Goal: Information Seeking & Learning: Find specific page/section

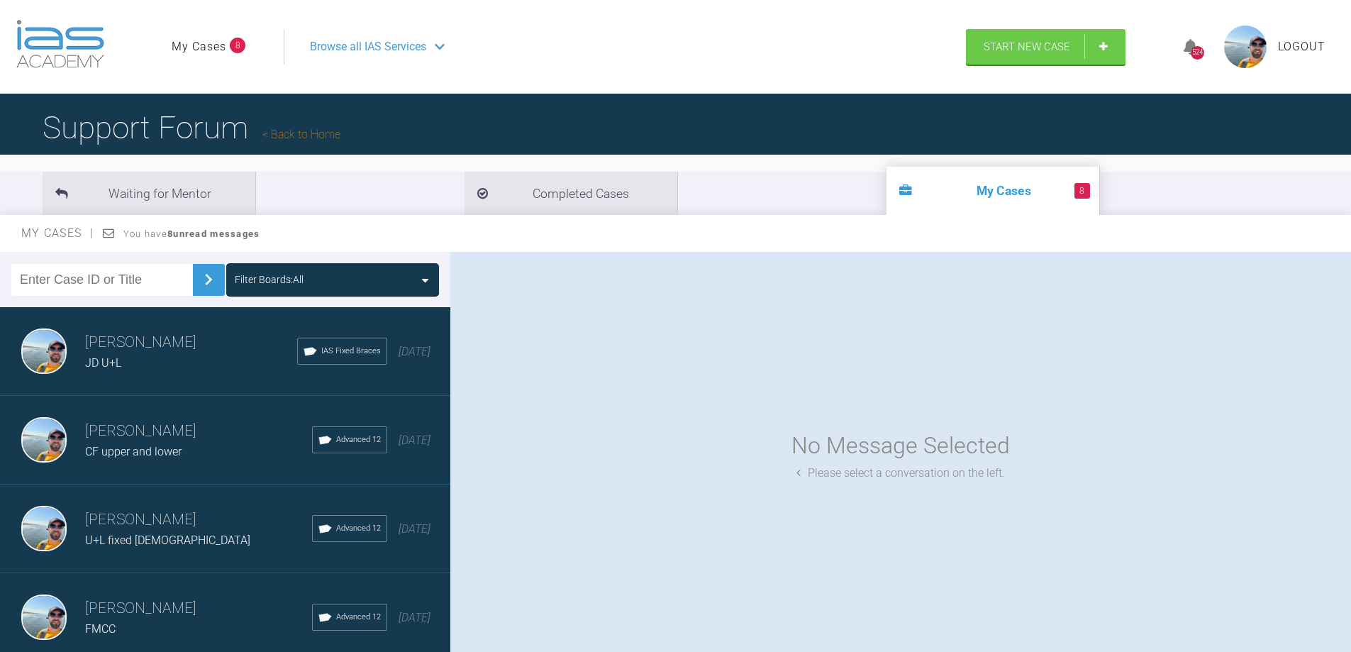
click at [120, 357] on span "JD U+L" at bounding box center [103, 362] width 36 height 13
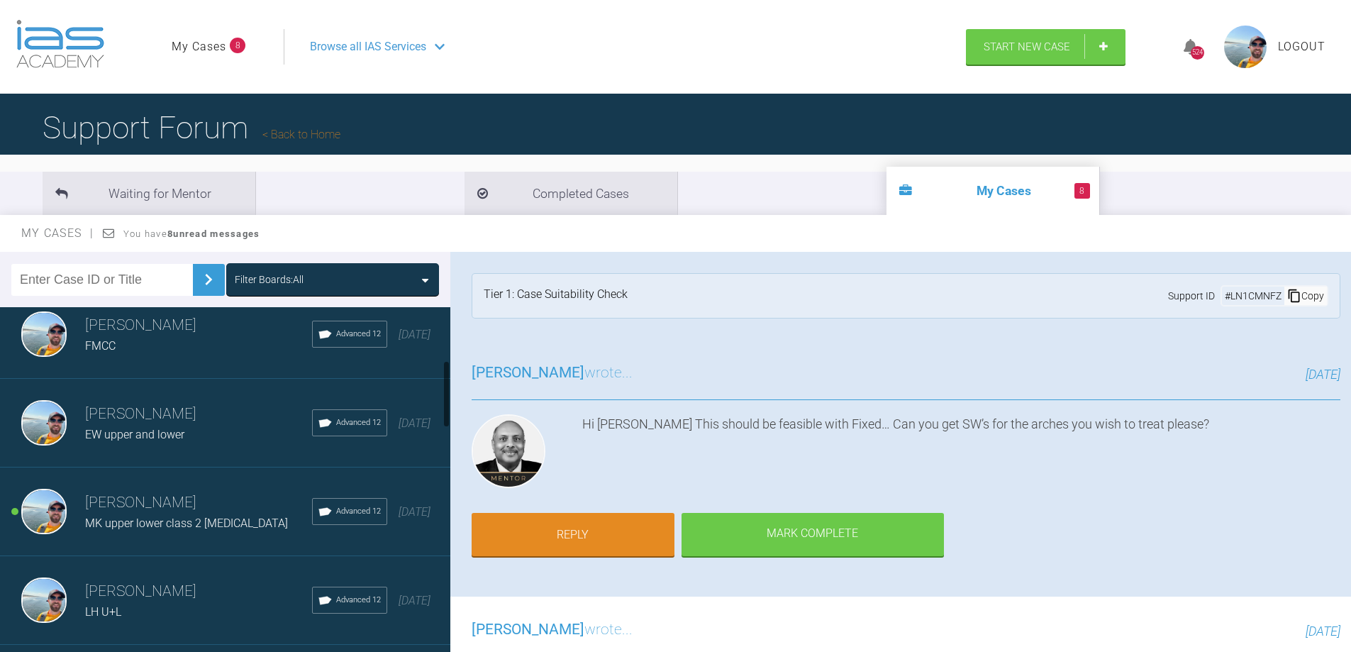
scroll to position [284, 0]
click at [115, 278] on input "text" at bounding box center [102, 280] width 182 height 32
type input "MH"
click at [216, 277] on div "MH Filter Boards: All" at bounding box center [225, 279] width 450 height 55
click at [206, 283] on img at bounding box center [208, 279] width 23 height 23
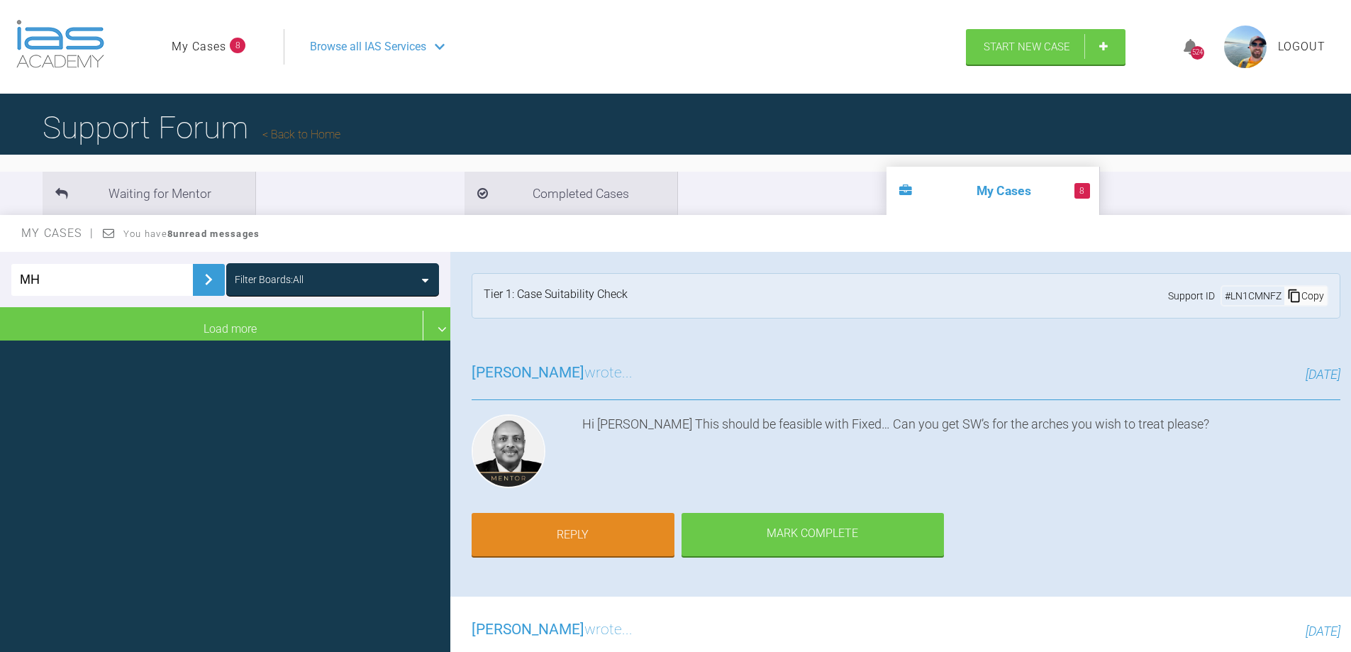
scroll to position [0, 0]
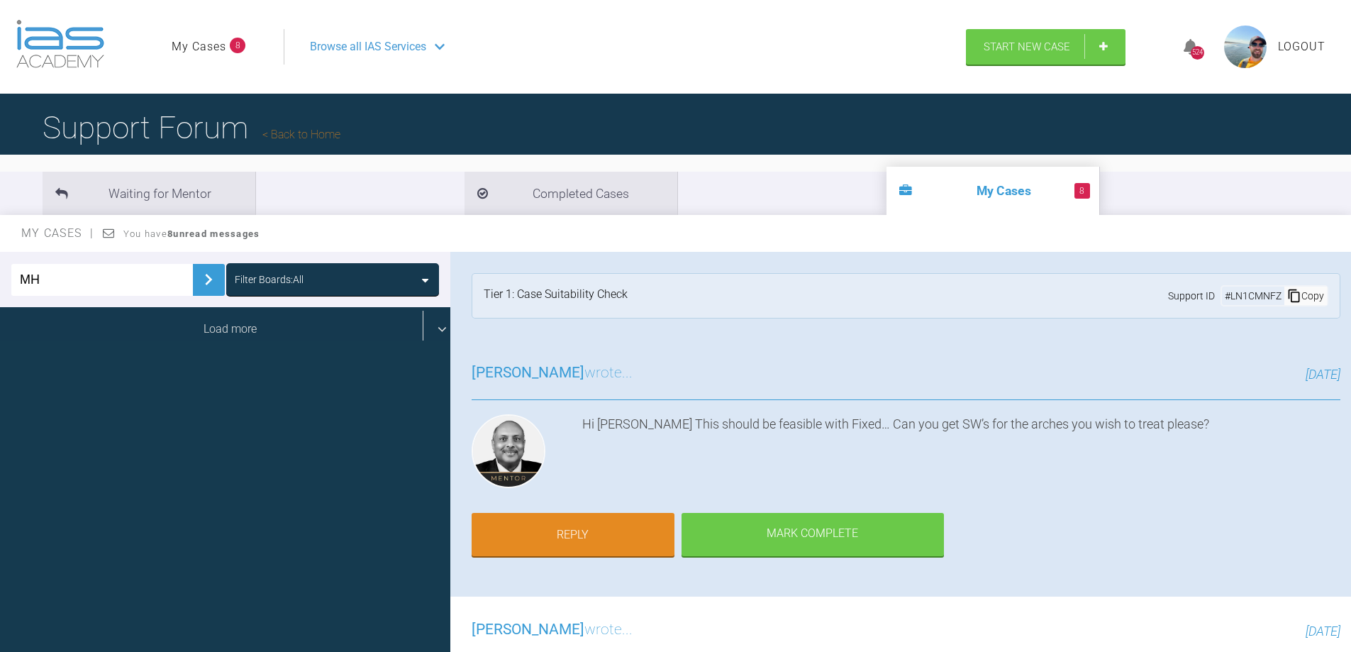
click at [375, 328] on div "Load more" at bounding box center [230, 329] width 461 height 44
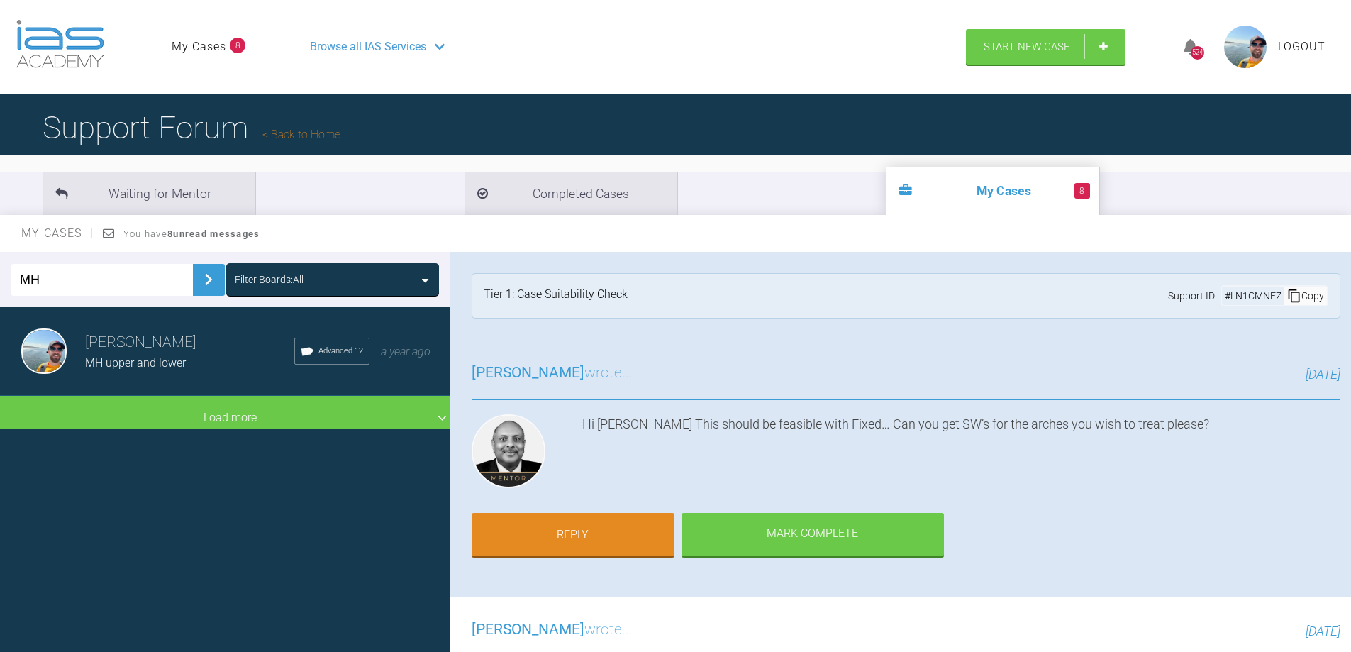
click at [187, 352] on h3 "[PERSON_NAME]" at bounding box center [189, 342] width 209 height 24
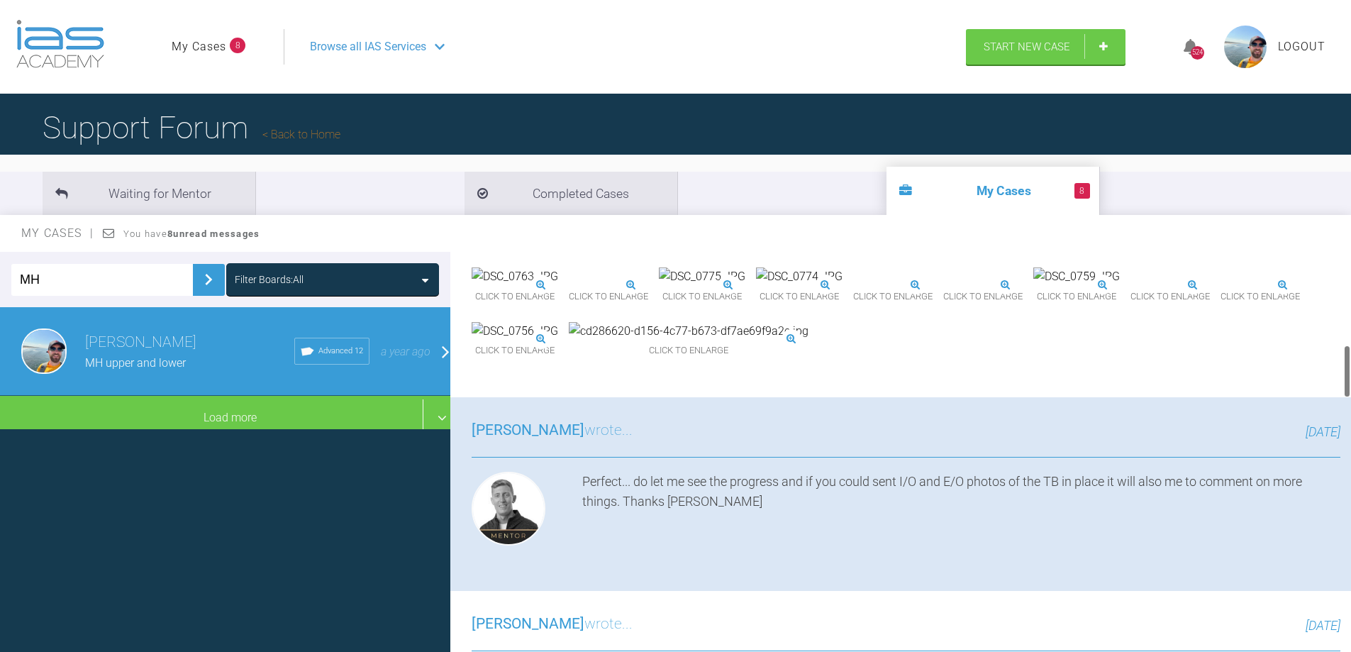
scroll to position [709, 0]
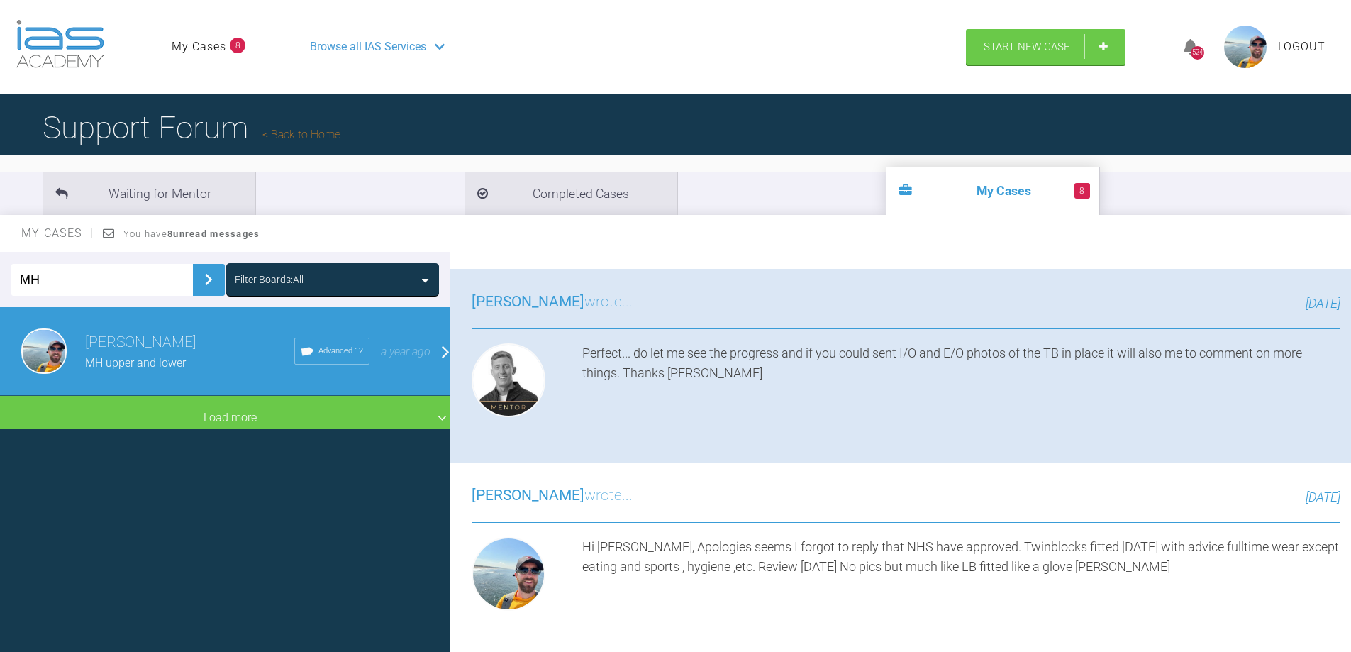
drag, startPoint x: 52, startPoint y: 275, endPoint x: 13, endPoint y: 276, distance: 39.7
click at [13, 276] on input "MH" at bounding box center [102, 280] width 182 height 32
click at [123, 279] on input "text" at bounding box center [102, 280] width 182 height 32
click at [201, 282] on img at bounding box center [208, 279] width 23 height 23
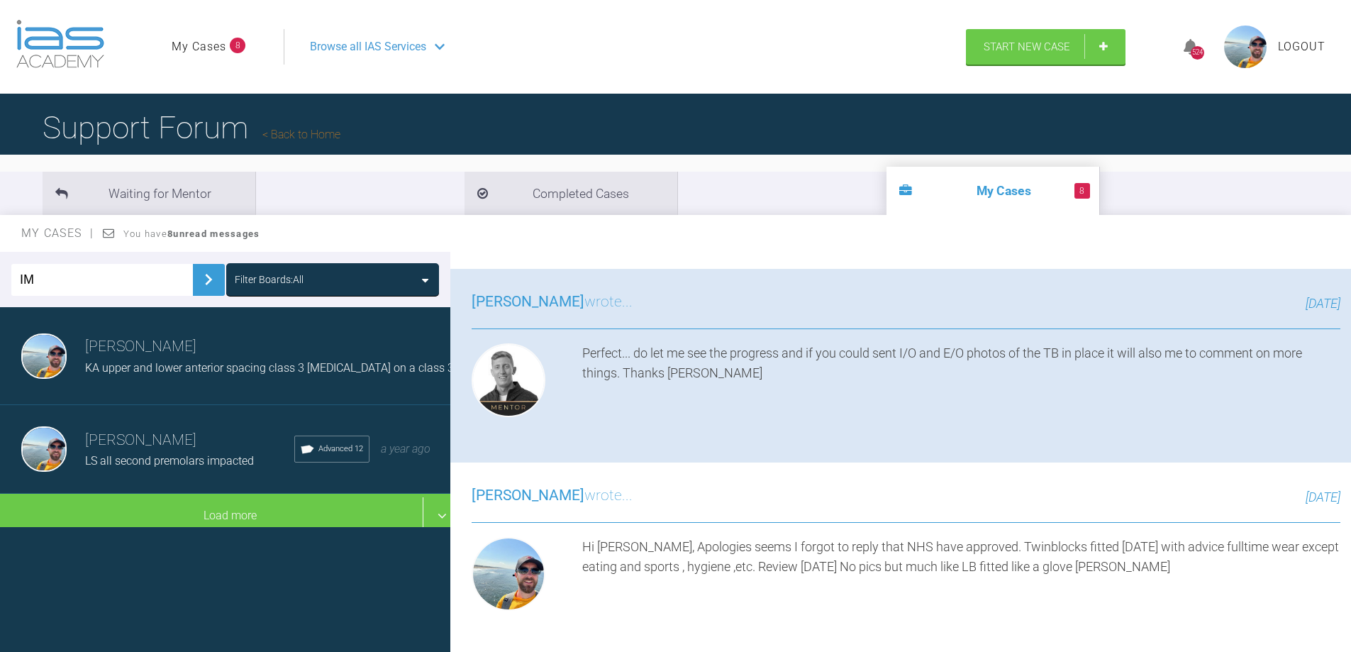
click at [87, 282] on input "IM" at bounding box center [102, 280] width 182 height 32
type input "ISO"
click at [207, 284] on img at bounding box center [208, 279] width 23 height 23
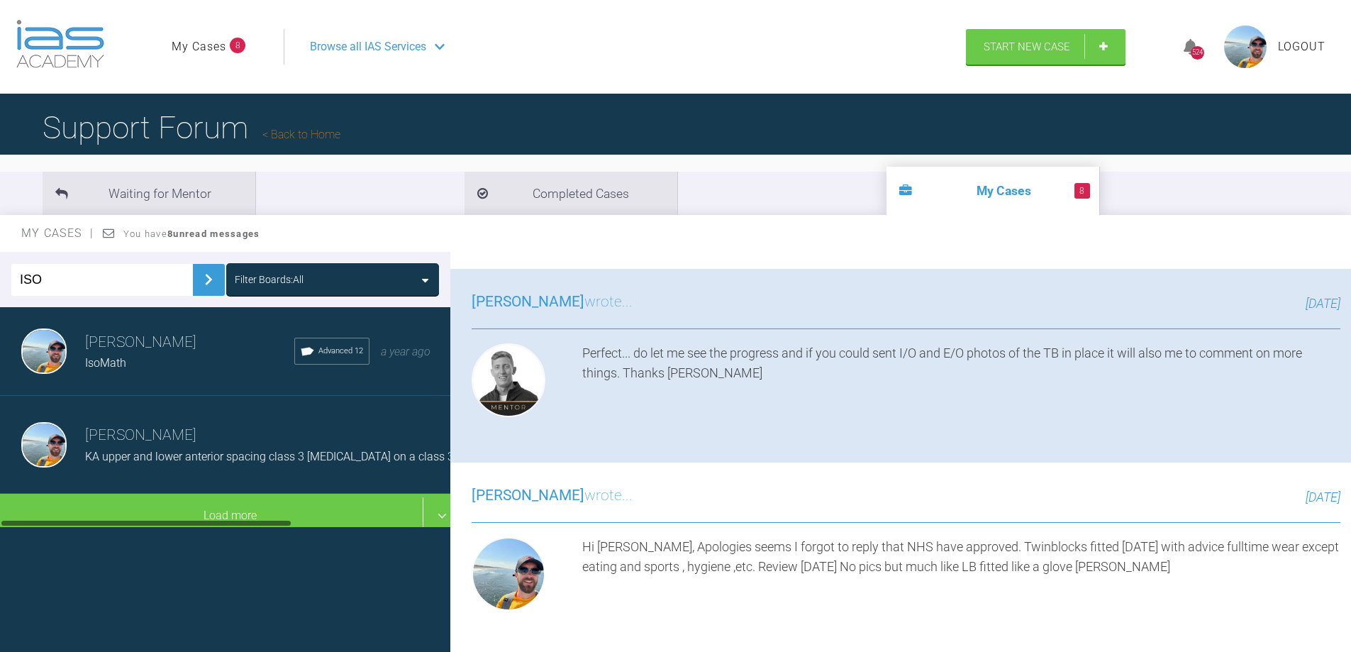
click at [123, 345] on h3 "[PERSON_NAME]" at bounding box center [189, 342] width 209 height 24
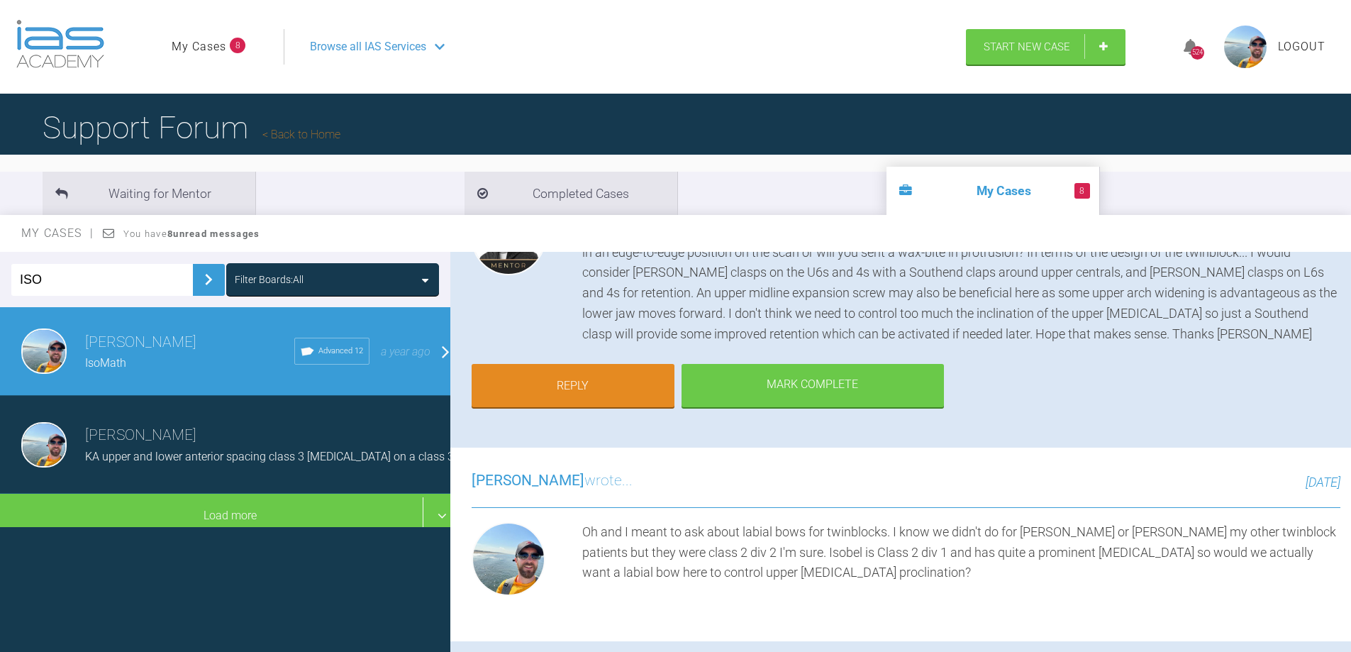
scroll to position [284, 0]
